Goal: Task Accomplishment & Management: Use online tool/utility

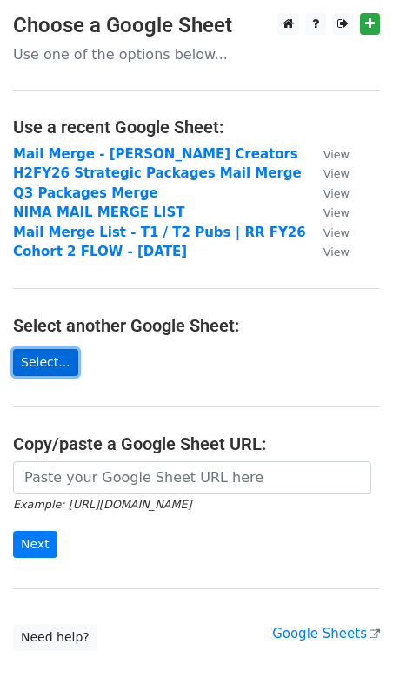
click at [47, 366] on link "Select..." at bounding box center [45, 362] width 65 height 27
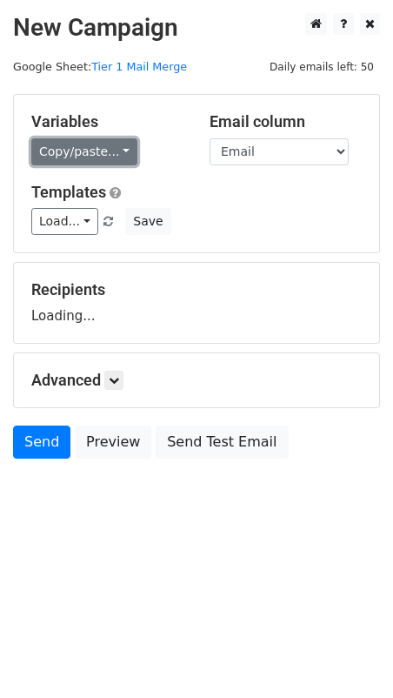
click at [109, 159] on link "Copy/paste..." at bounding box center [84, 151] width 106 height 27
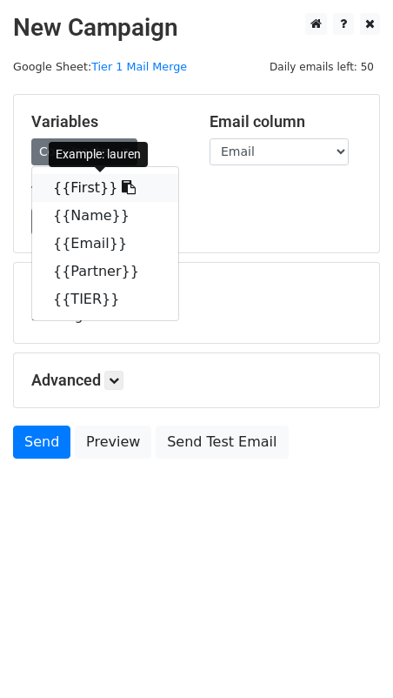
click at [100, 190] on link "{{First}}" at bounding box center [105, 188] width 146 height 28
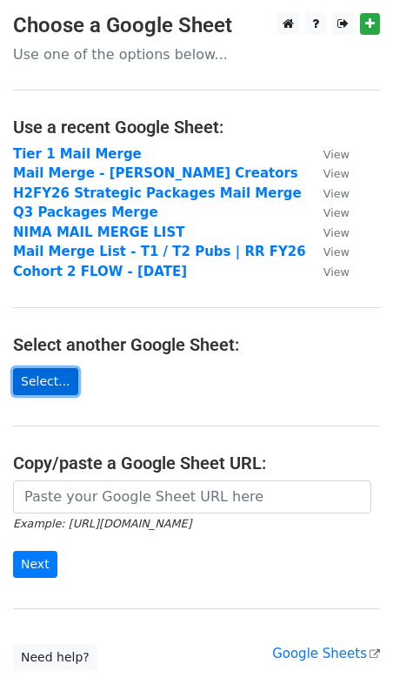
click at [49, 377] on link "Select..." at bounding box center [45, 381] width 65 height 27
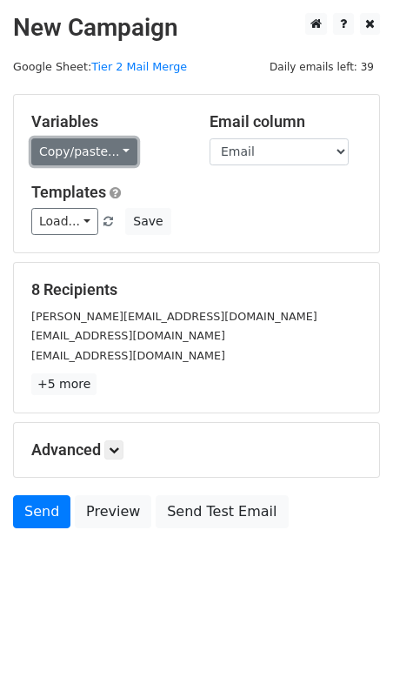
click at [83, 151] on link "Copy/paste..." at bounding box center [84, 151] width 106 height 27
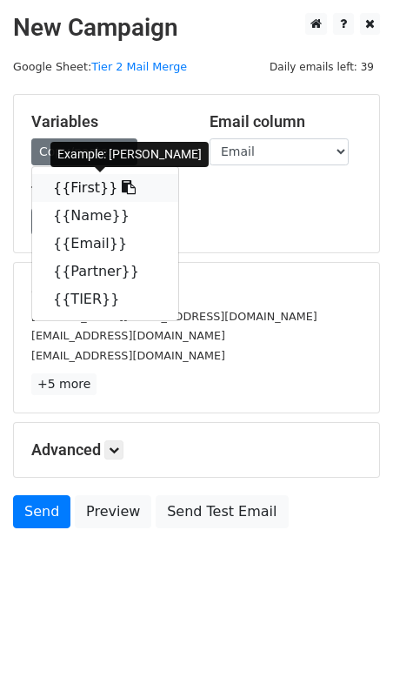
click at [94, 191] on link "{{First}}" at bounding box center [105, 188] width 146 height 28
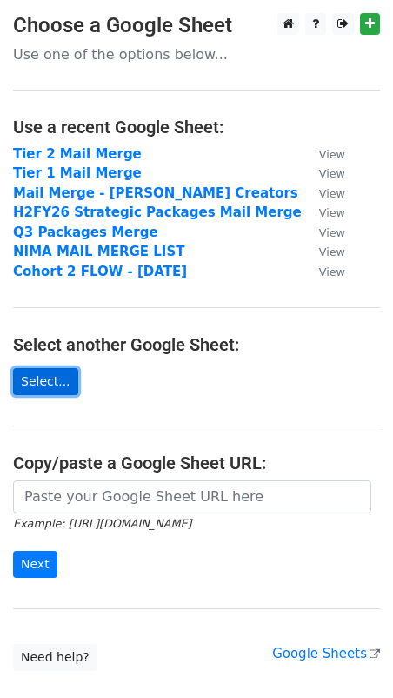
click at [52, 385] on link "Select..." at bounding box center [45, 381] width 65 height 27
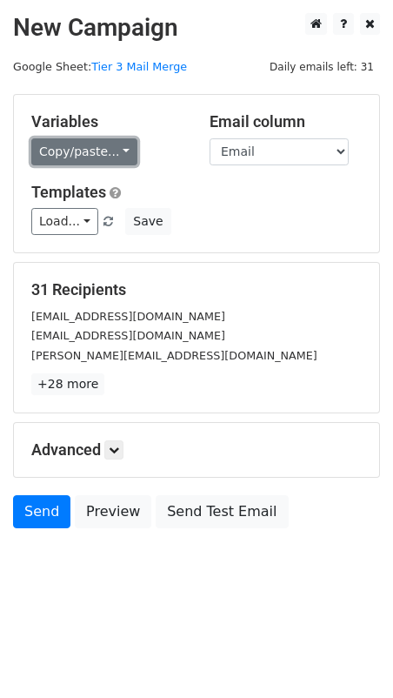
click at [108, 154] on link "Copy/paste..." at bounding box center [84, 151] width 106 height 27
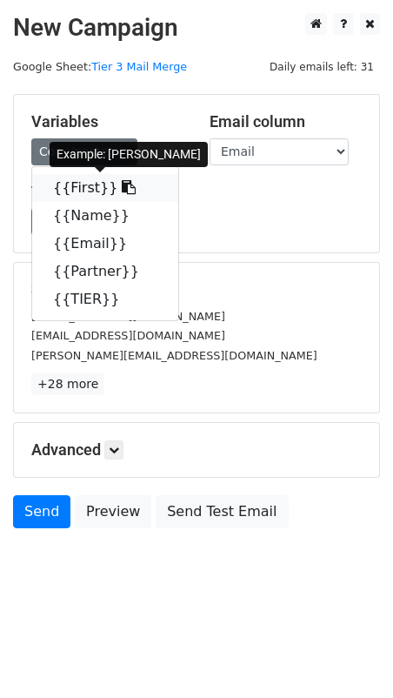
click at [97, 183] on link "{{First}}" at bounding box center [105, 188] width 146 height 28
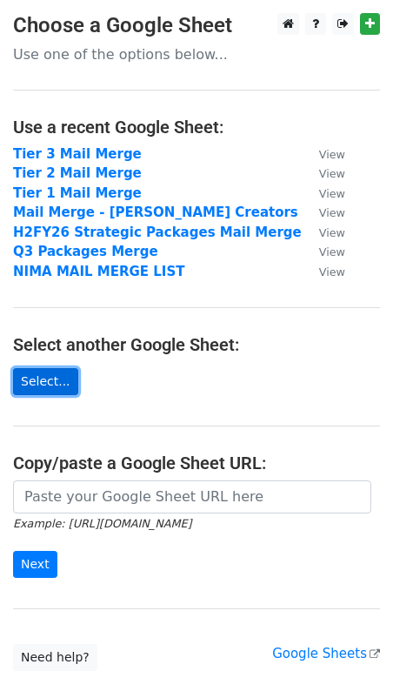
click at [43, 379] on link "Select..." at bounding box center [45, 381] width 65 height 27
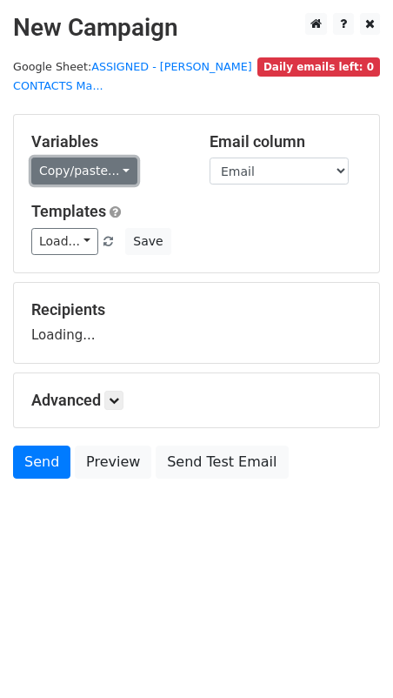
click at [89, 173] on link "Copy/paste..." at bounding box center [84, 170] width 106 height 27
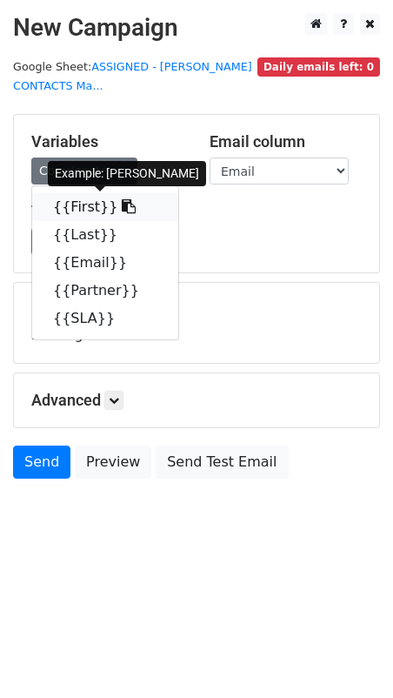
click at [94, 206] on link "{{First}}" at bounding box center [105, 207] width 146 height 28
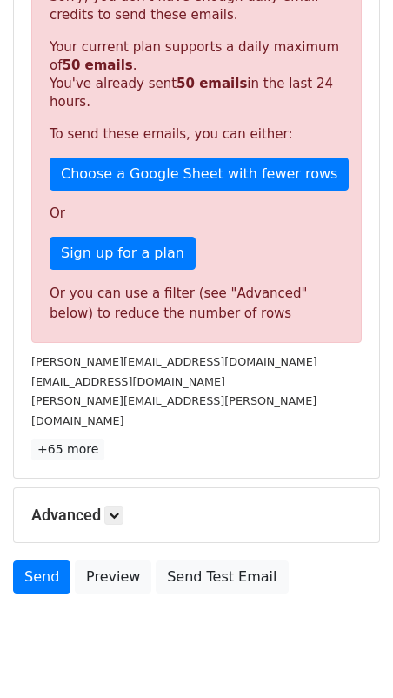
scroll to position [368, 0]
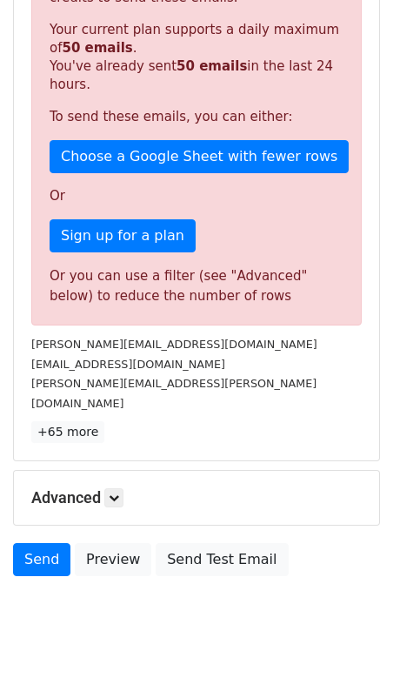
click at [106, 488] on h5 "Advanced" at bounding box center [196, 497] width 331 height 19
click at [114, 492] on icon at bounding box center [114, 497] width 10 height 10
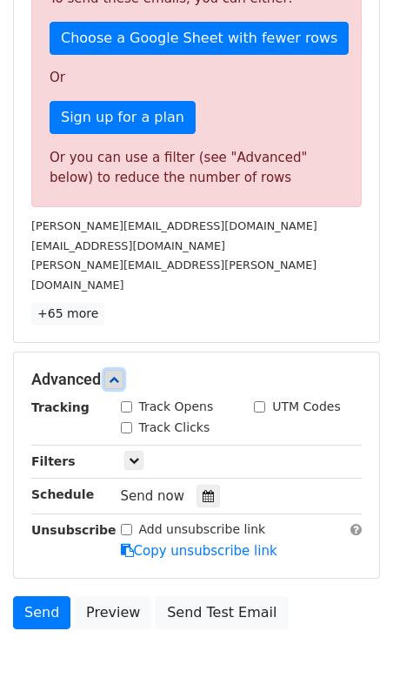
scroll to position [537, 0]
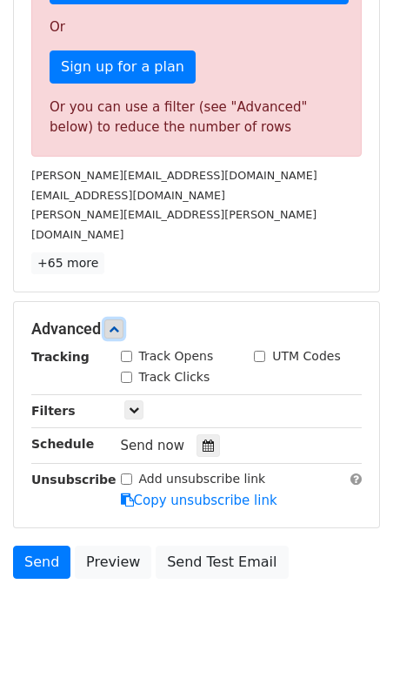
click at [117, 324] on icon at bounding box center [114, 329] width 10 height 10
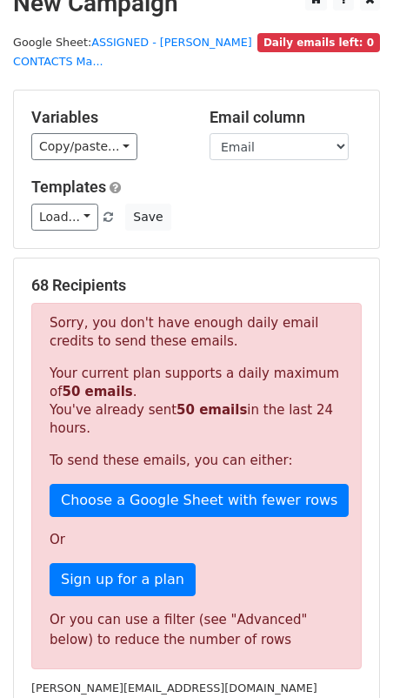
scroll to position [0, 0]
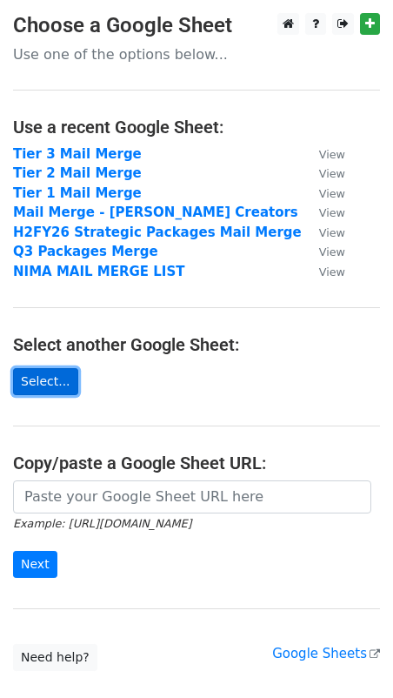
click at [56, 377] on link "Select..." at bounding box center [45, 381] width 65 height 27
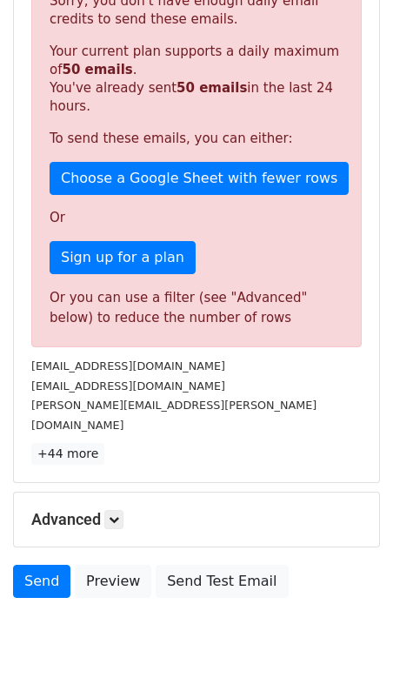
scroll to position [368, 0]
